Goal: Navigation & Orientation: Understand site structure

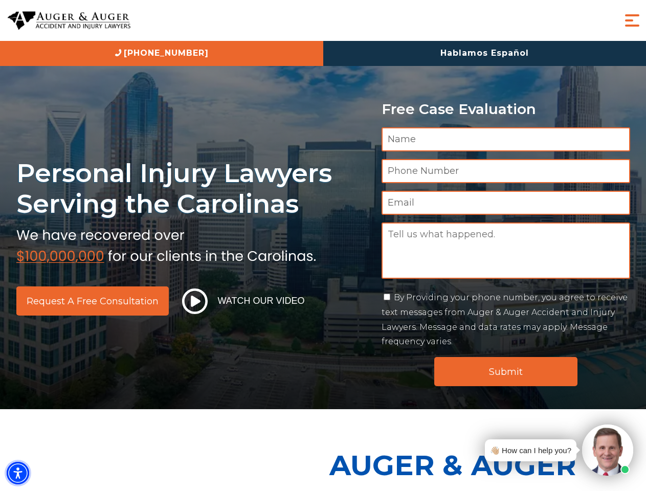
click at [18, 473] on img "Accessibility Menu" at bounding box center [18, 473] width 22 height 22
